Goal: Task Accomplishment & Management: Manage account settings

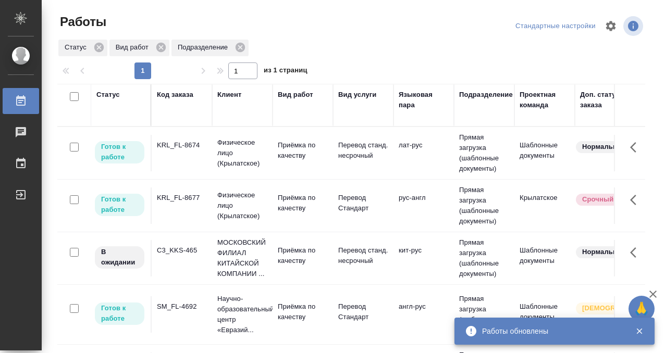
click at [192, 195] on div "KRL_FL-8677" at bounding box center [182, 198] width 50 height 10
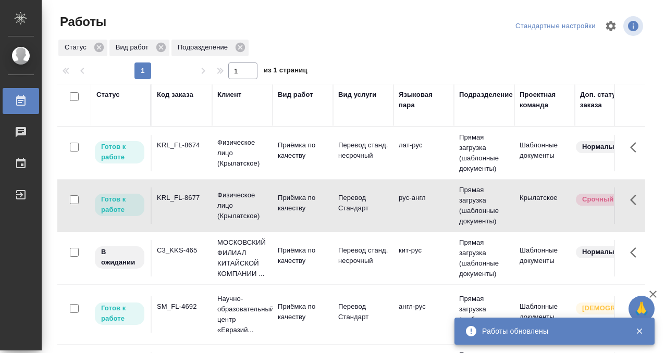
click at [192, 195] on div "KRL_FL-8677" at bounding box center [182, 198] width 50 height 10
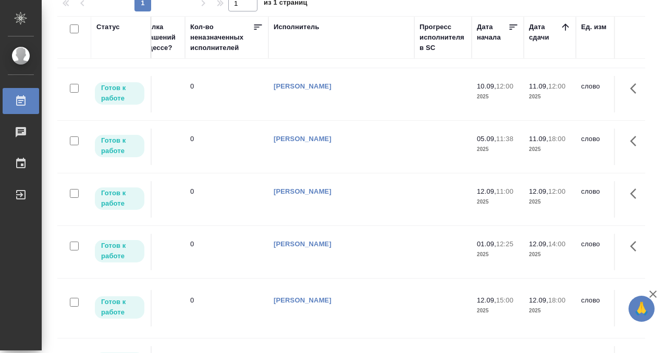
scroll to position [427, 0]
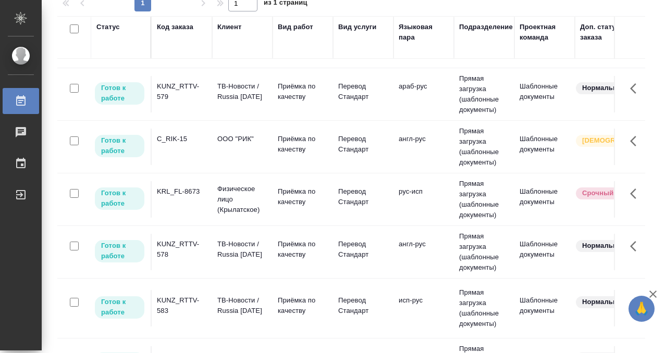
click at [189, 253] on div "KUNZ_RTTV-578" at bounding box center [182, 249] width 50 height 21
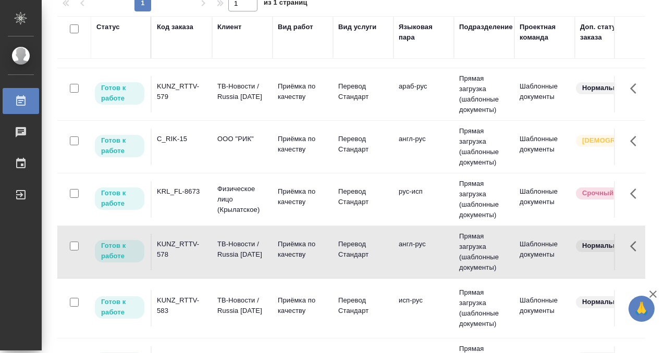
click at [189, 253] on div "KUNZ_RTTV-578" at bounding box center [182, 249] width 50 height 21
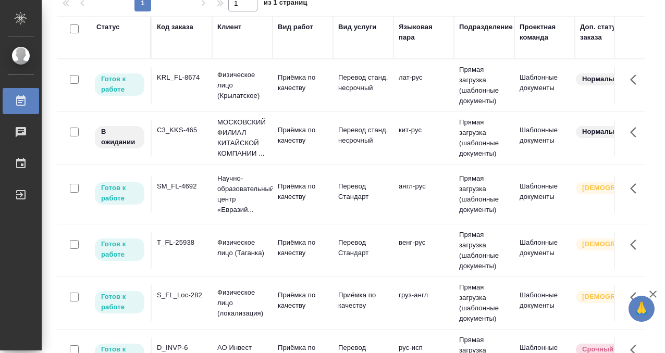
scroll to position [0, 0]
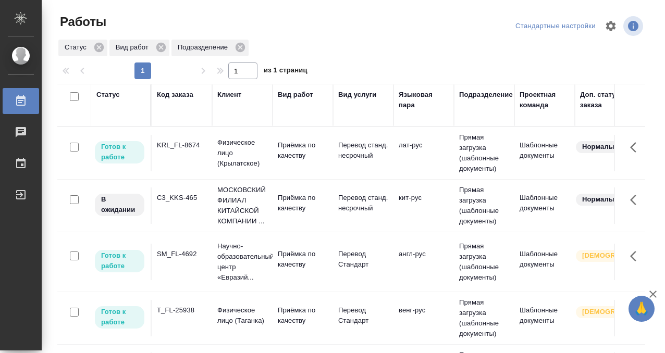
click at [105, 97] on div "Статус" at bounding box center [107, 95] width 23 height 10
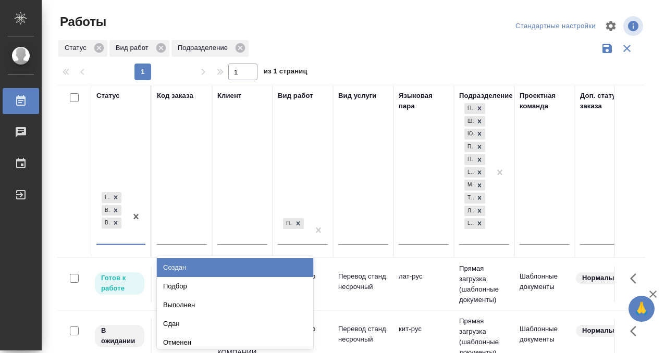
click at [118, 236] on div "Готов к работе В работе В ожидании" at bounding box center [111, 217] width 30 height 54
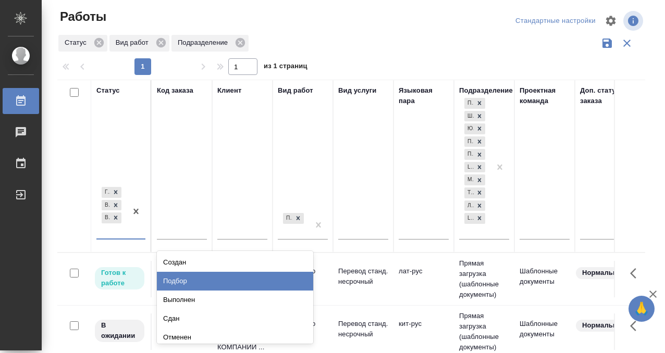
click at [195, 280] on div "Подбор" at bounding box center [235, 281] width 156 height 19
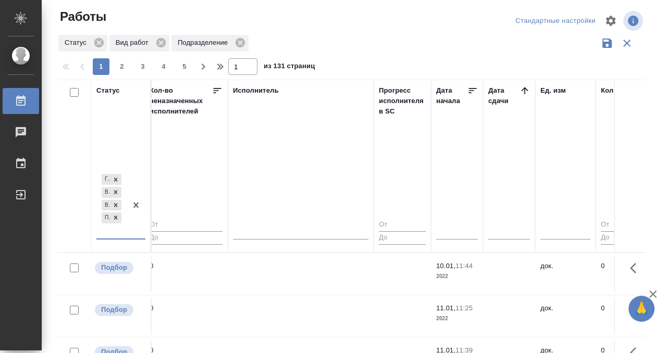
scroll to position [0, 614]
click at [525, 91] on icon at bounding box center [527, 90] width 10 height 10
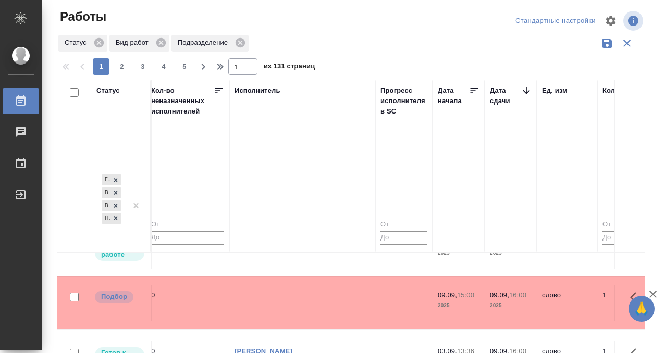
scroll to position [603, 615]
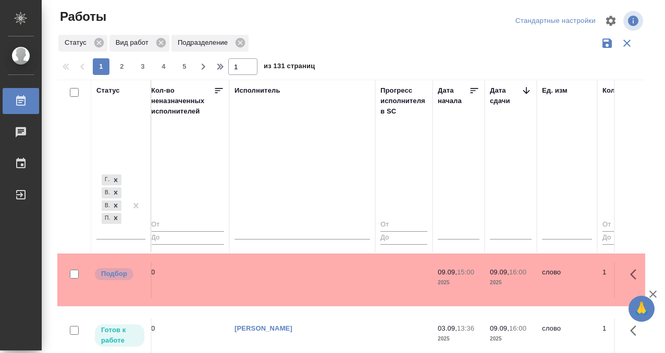
click at [353, 273] on td at bounding box center [302, 280] width 146 height 36
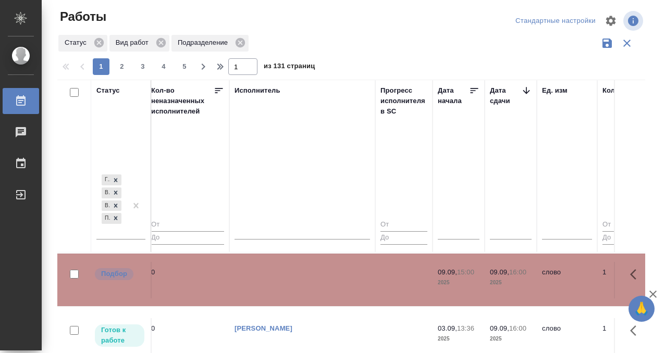
scroll to position [680, 615]
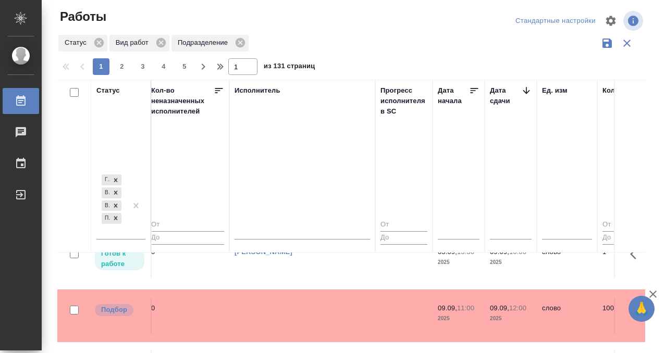
click at [293, 298] on td at bounding box center [302, 316] width 146 height 36
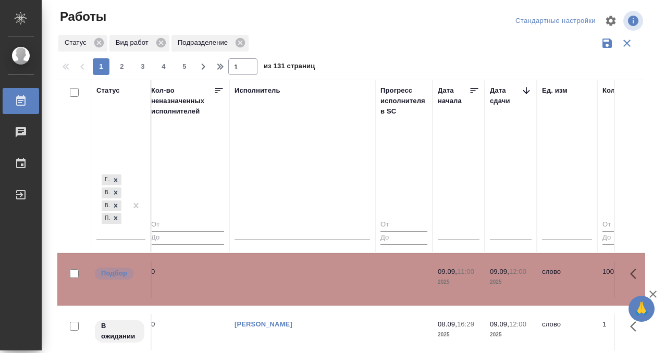
scroll to position [761, 615]
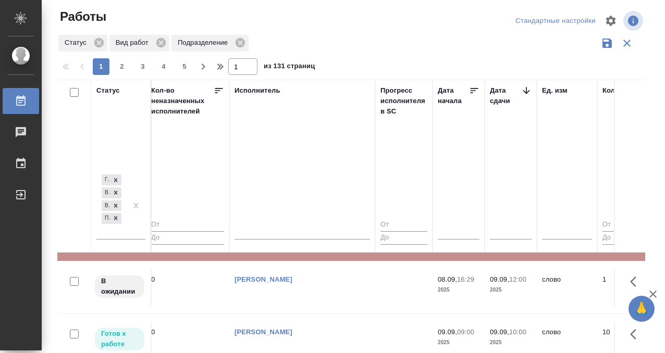
click at [19, 102] on div "Работы" at bounding box center [8, 101] width 26 height 16
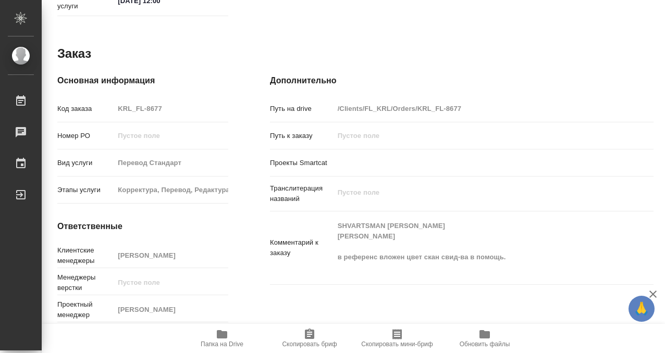
scroll to position [557, 0]
click at [219, 336] on icon "button" at bounding box center [222, 334] width 10 height 8
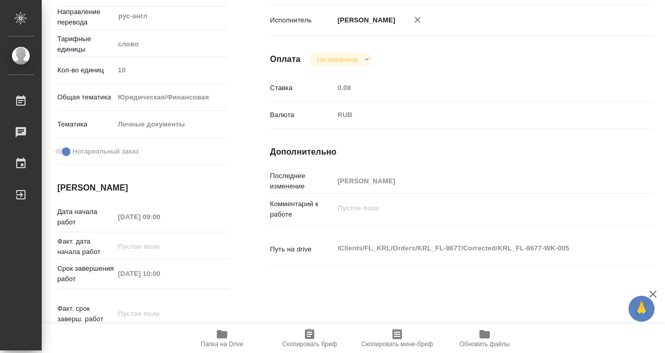
scroll to position [0, 0]
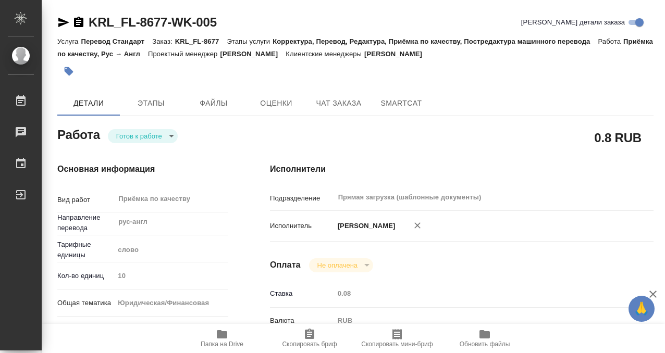
click at [74, 71] on button "button" at bounding box center [68, 71] width 23 height 23
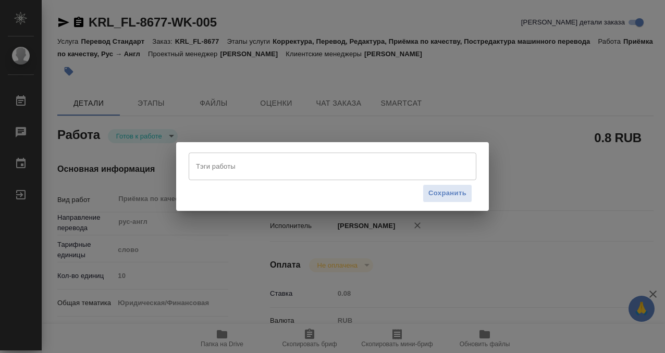
click at [229, 174] on input "Тэги работы" at bounding box center [322, 166] width 258 height 18
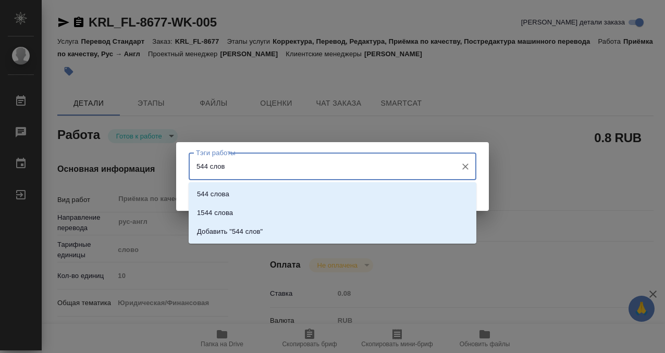
type input "544 слова"
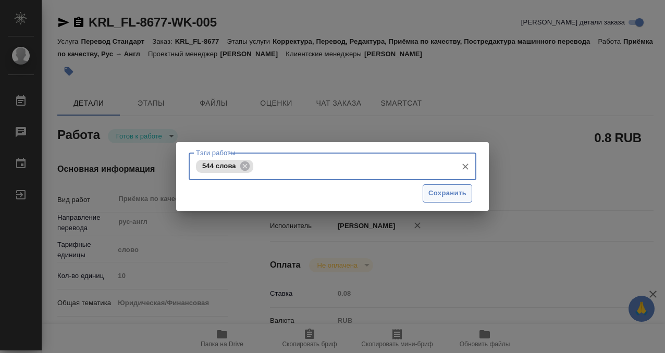
click at [440, 193] on span "Сохранить" at bounding box center [447, 194] width 38 height 12
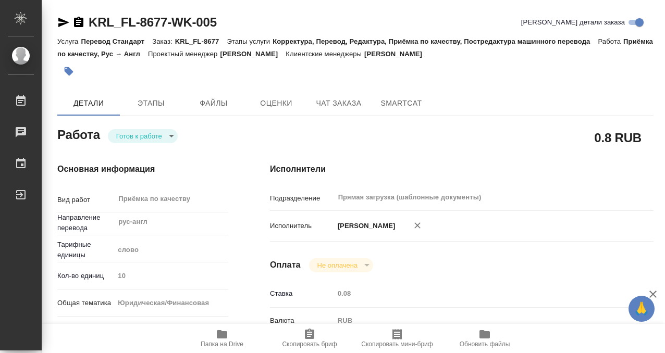
type input "readyForWork"
type input "рус-англ"
type input "5a8b1489cc6b4906c91bfd90"
type input "10"
type input "yr-fn"
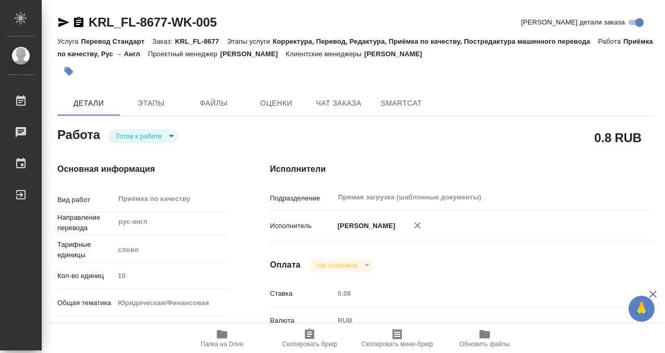
type input "5a8b8b956a9677013d343cfe"
checkbox input "true"
type input "09.09.2025 09:00"
type input "09.09.2025 10:00"
type input "19.09.2025 12:00"
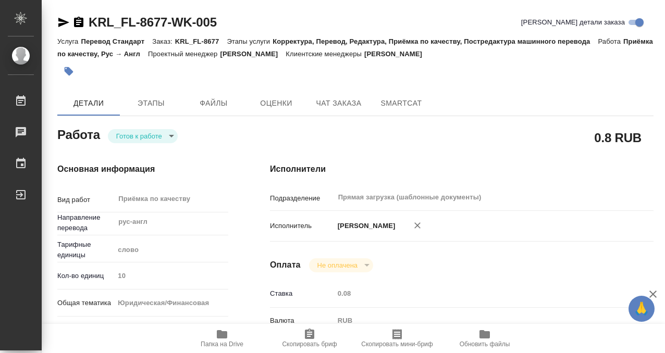
type input "Прямая загрузка (шаблонные документы)"
type input "notPayed"
type input "0.08"
type input "RUB"
type input "[PERSON_NAME]"
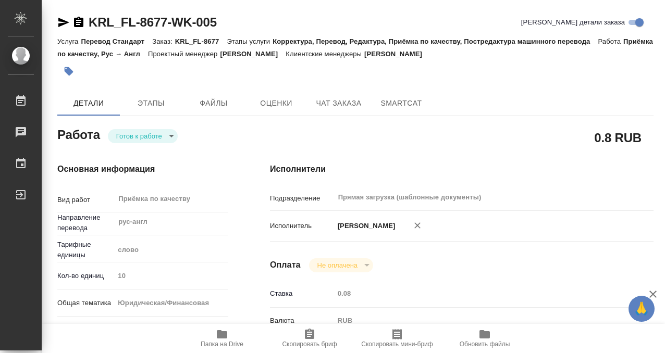
type input "KRL_FL-8677"
type input "Перевод Стандарт"
type input "Корректура, Перевод, Редактура, Приёмка по качеству, Постредактура машинного пе…"
type input "Касымов Тимур"
type input "/Clients/FL_KRL/Orders/KRL_FL-8677"
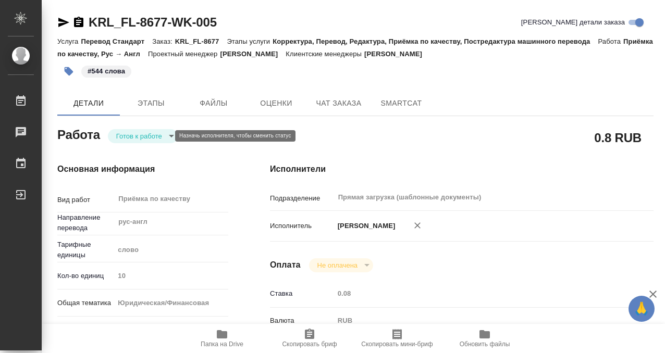
click at [162, 137] on body "🙏 .cls-1 fill:#fff; AWATERA Kobzeva Elizaveta Работы 0 Чаты График Выйти KRL_FL…" at bounding box center [332, 176] width 665 height 353
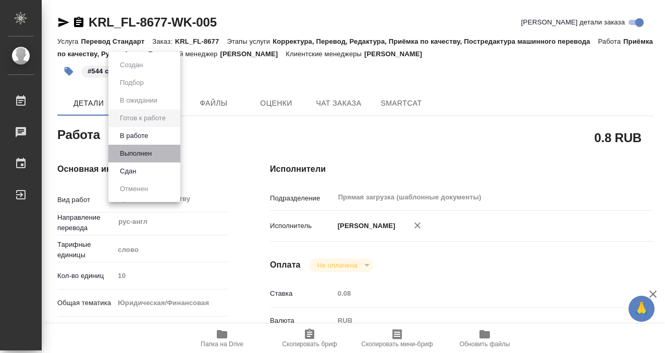
click at [162, 151] on li "Выполнен" at bounding box center [144, 154] width 72 height 18
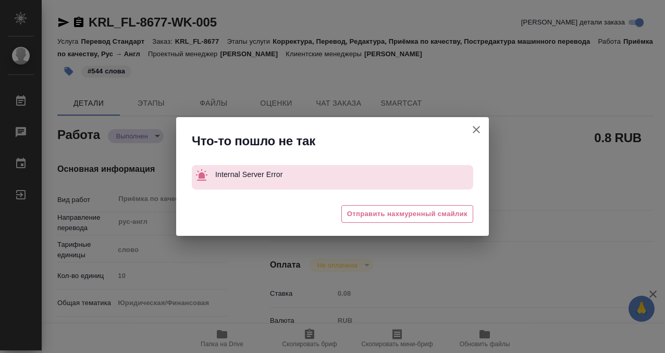
type textarea "x"
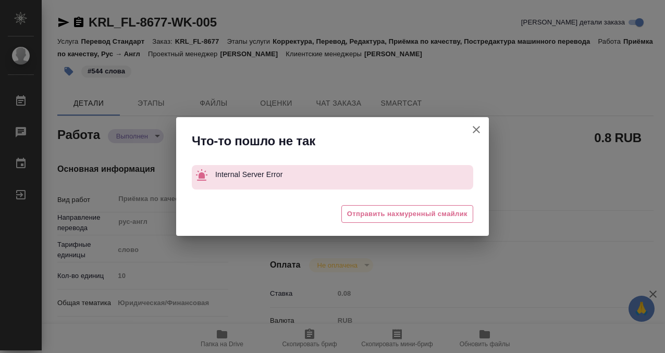
type textarea "x"
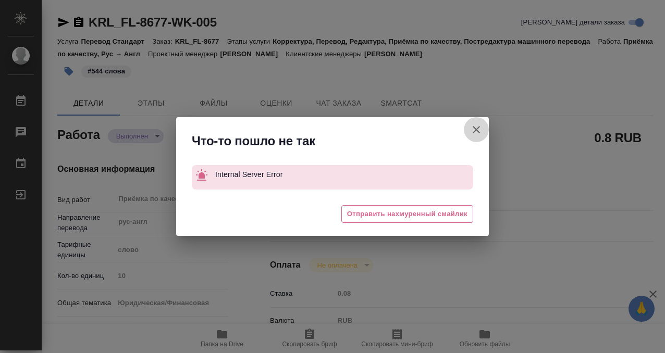
click at [477, 127] on icon "button" at bounding box center [476, 130] width 13 height 13
type textarea "x"
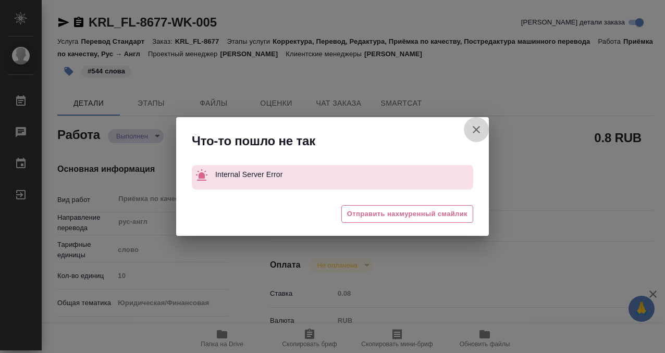
type textarea "x"
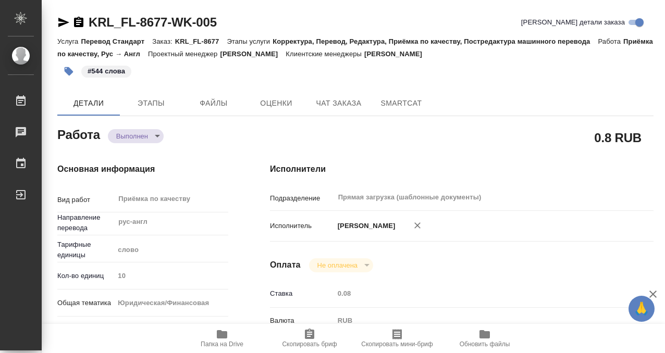
click at [79, 19] on icon "button" at bounding box center [78, 22] width 9 height 10
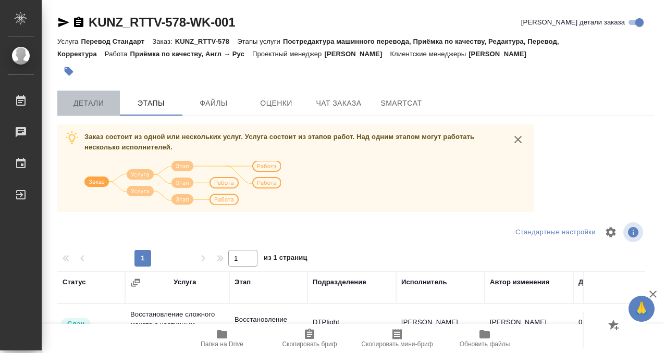
click at [97, 99] on span "Детали" at bounding box center [89, 103] width 50 height 13
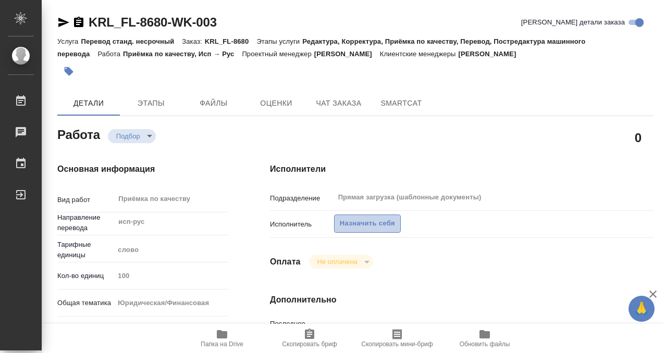
click at [389, 222] on span "Назначить себя" at bounding box center [367, 224] width 55 height 12
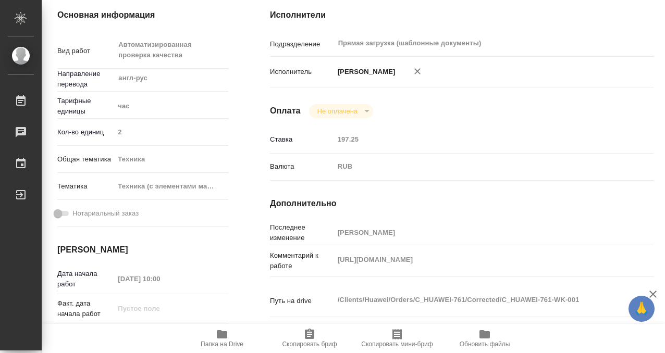
scroll to position [79, 0]
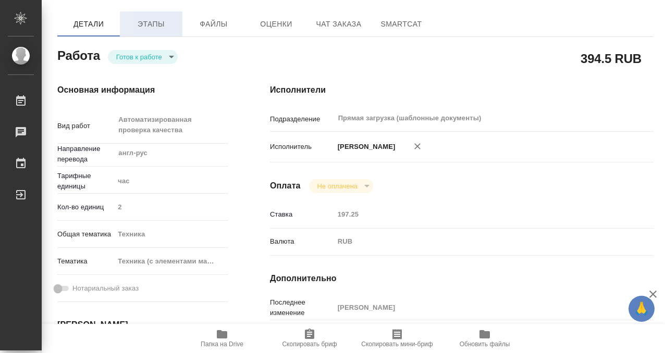
click at [146, 33] on button "Этапы" at bounding box center [151, 23] width 63 height 25
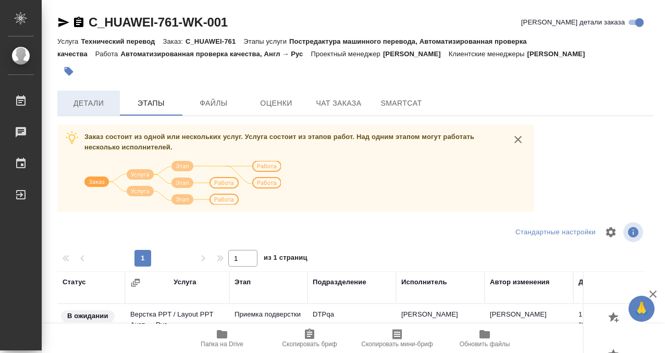
click at [99, 102] on span "Детали" at bounding box center [89, 103] width 50 height 13
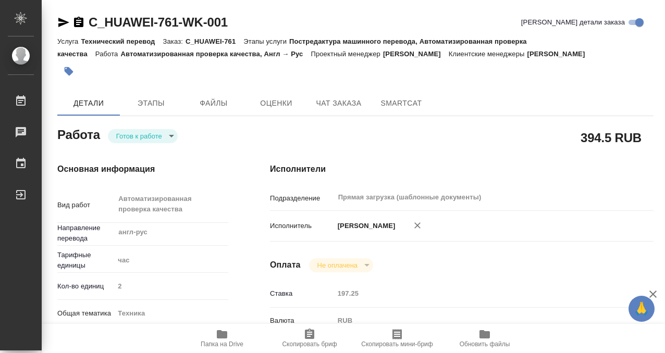
type textarea "x"
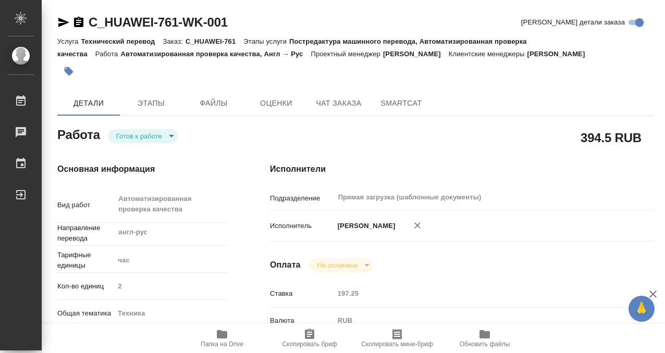
type textarea "x"
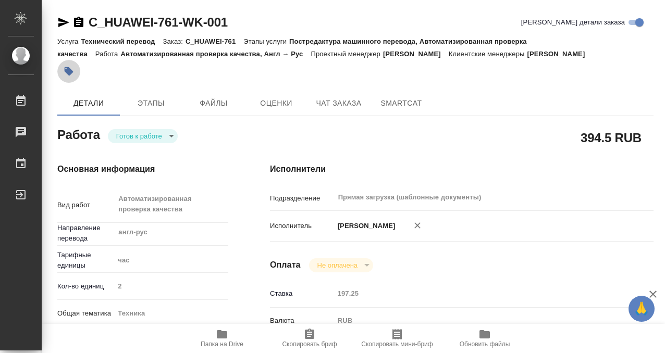
click at [70, 65] on button "button" at bounding box center [68, 71] width 23 height 23
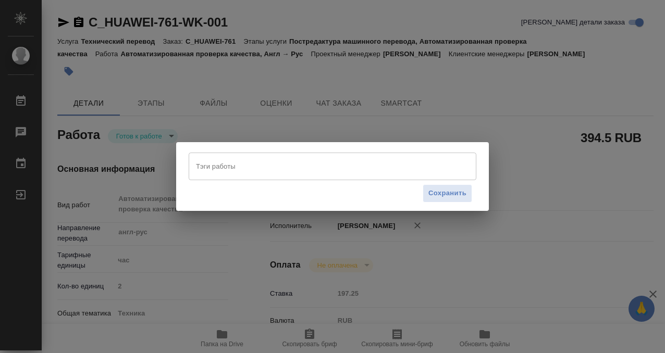
click at [229, 167] on input "Тэги работы" at bounding box center [322, 166] width 258 height 18
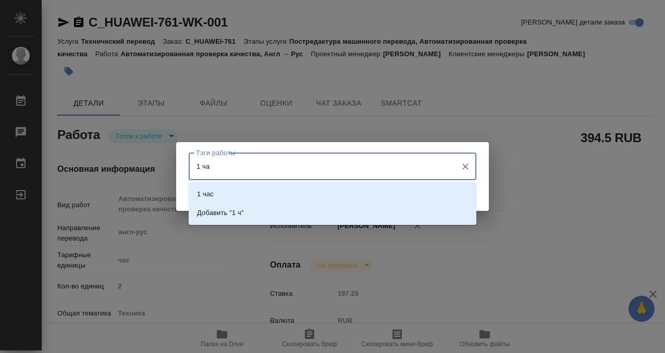
type input "1 час"
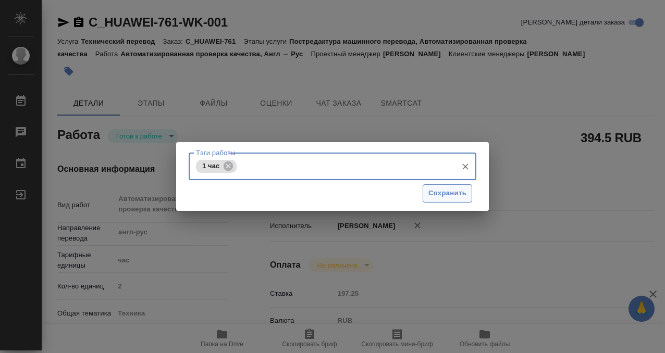
click at [448, 187] on button "Сохранить" at bounding box center [448, 193] width 50 height 18
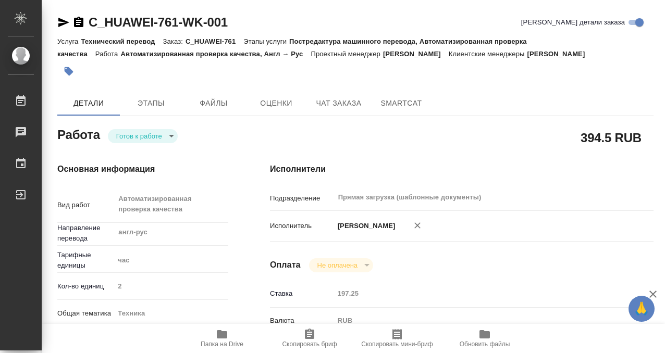
type input "readyForWork"
type input "англ-рус"
type input "5a8b1489cc6b4906c91bfd93"
type input "2"
type input "tech"
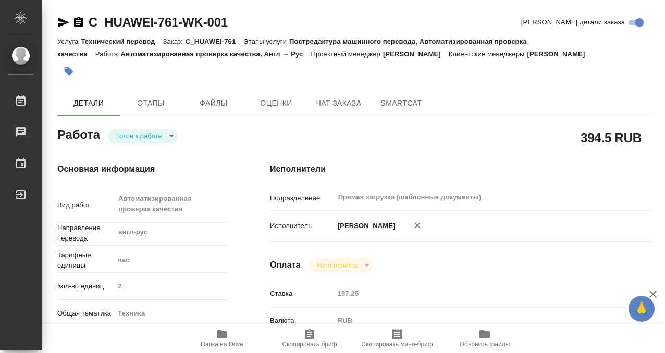
type input "60014f8f4811385ea454c731"
type input "[DATE] 10:00"
type input "[DATE] 16:00"
type input "[DATE] 13:00"
type input "Прямая загрузка (шаблонные документы)"
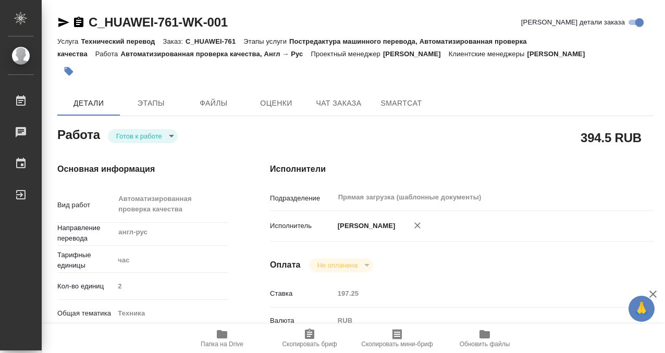
type input "notPayed"
type input "197.25"
type input "RUB"
type input "[PERSON_NAME]"
type input "C_HUAWEI-761"
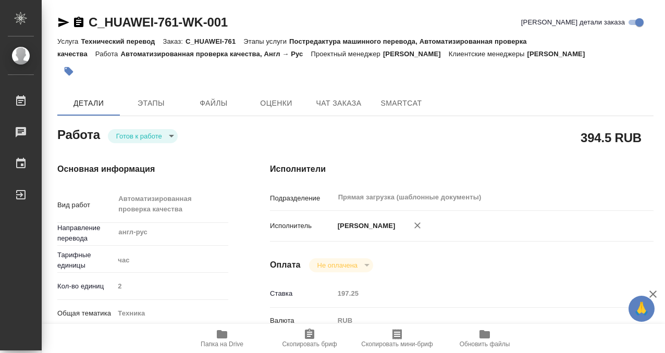
type input "3011H00007682"
type input "Технический перевод"
type input "Постредактура машинного перевода, Автоматизированная проверка качества"
type input "[PERSON_NAME]"
type input "[PERSON_NAME], [PERSON_NAME]"
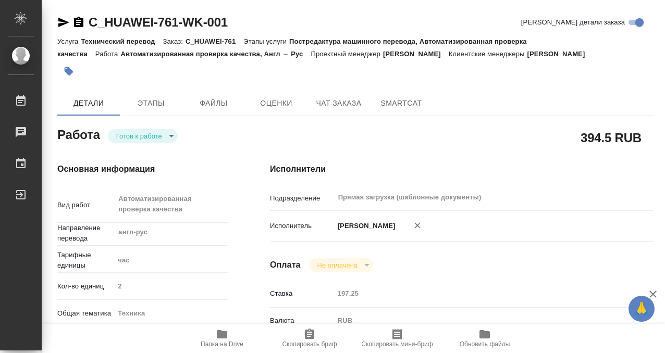
type input "/Clients/Huawei/Orders/C_HUAWEI-761"
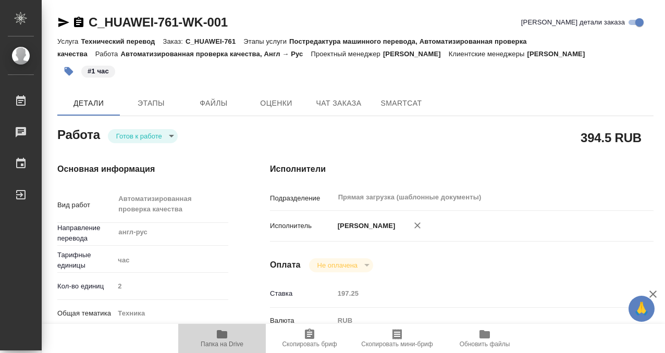
click at [218, 330] on icon "button" at bounding box center [222, 334] width 13 height 13
click at [162, 132] on body "🙏 .cls-1 fill:#fff; AWATERA Kobzeva Elizaveta Работы 0 Чаты График Выйти C_HUAW…" at bounding box center [332, 176] width 665 height 353
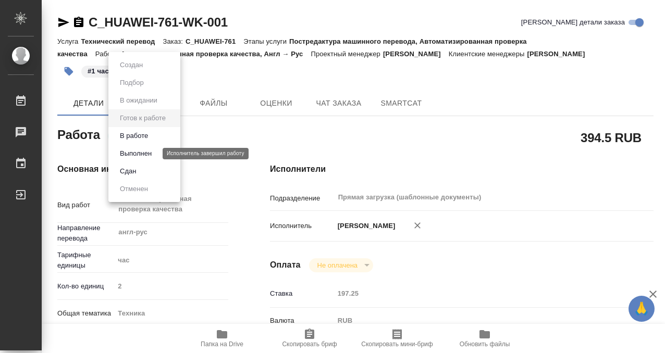
click at [150, 155] on button "Выполнен" at bounding box center [136, 153] width 38 height 11
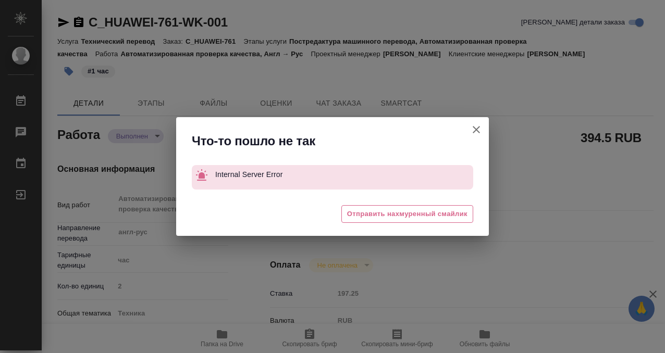
type textarea "x"
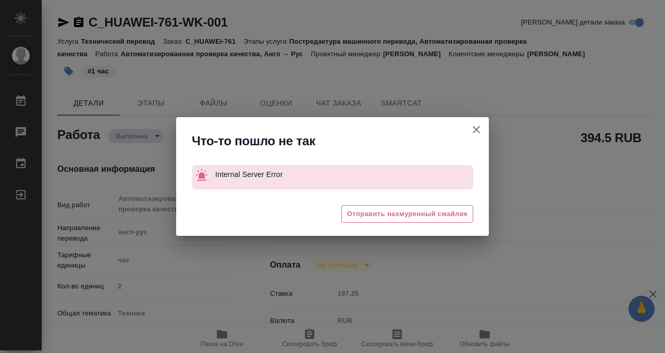
click at [474, 129] on icon "button" at bounding box center [476, 130] width 13 height 13
type textarea "x"
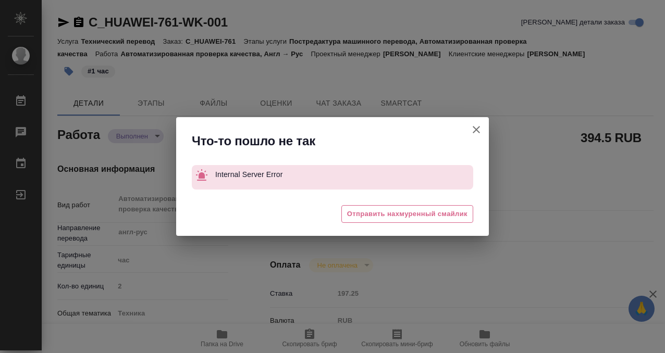
type textarea "x"
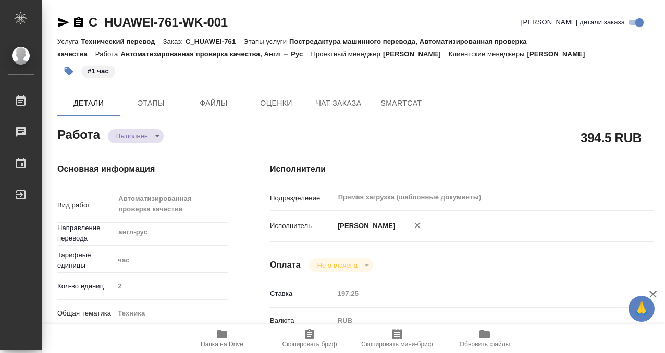
type textarea "x"
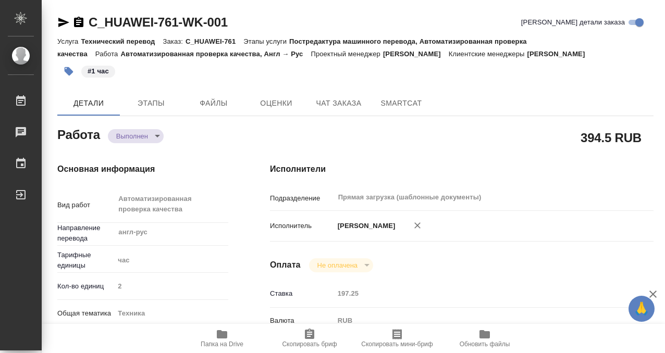
click at [80, 21] on icon "button" at bounding box center [78, 22] width 9 height 10
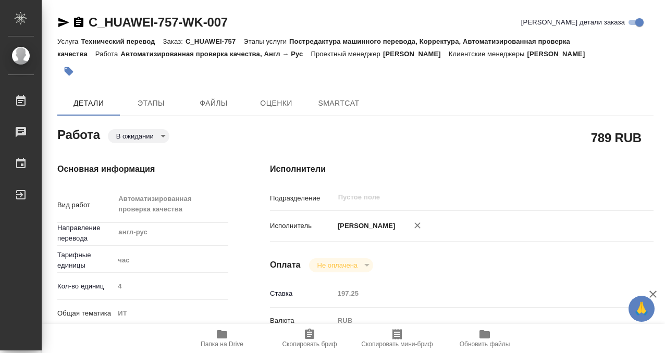
type textarea "x"
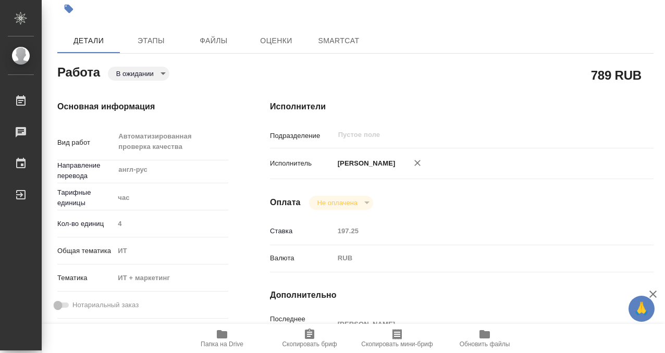
type textarea "x"
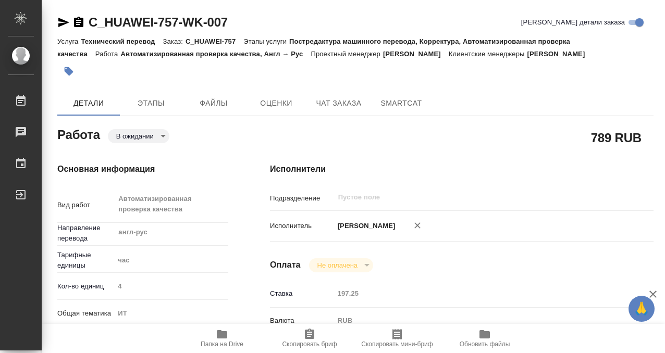
type textarea "x"
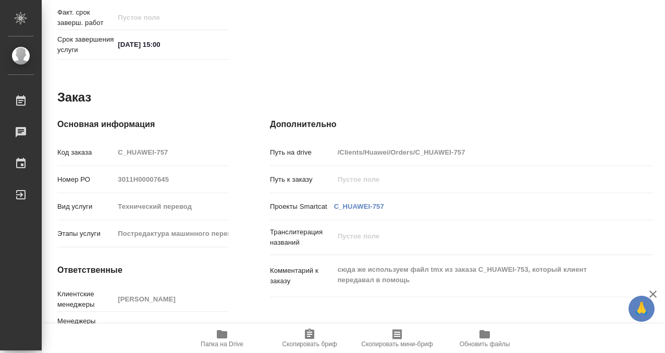
type textarea "x"
